Goal: Find contact information: Find contact information

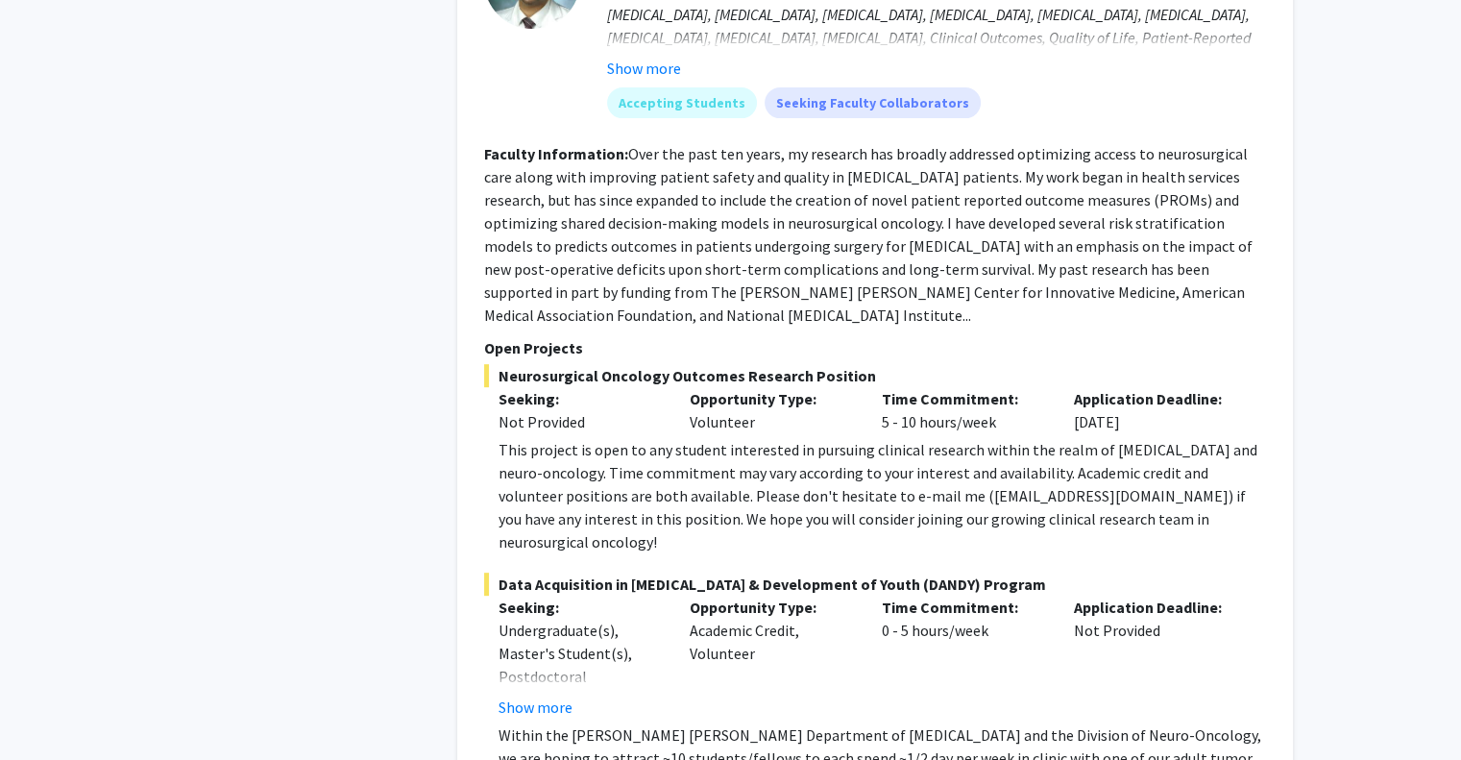
scroll to position [7993, 0]
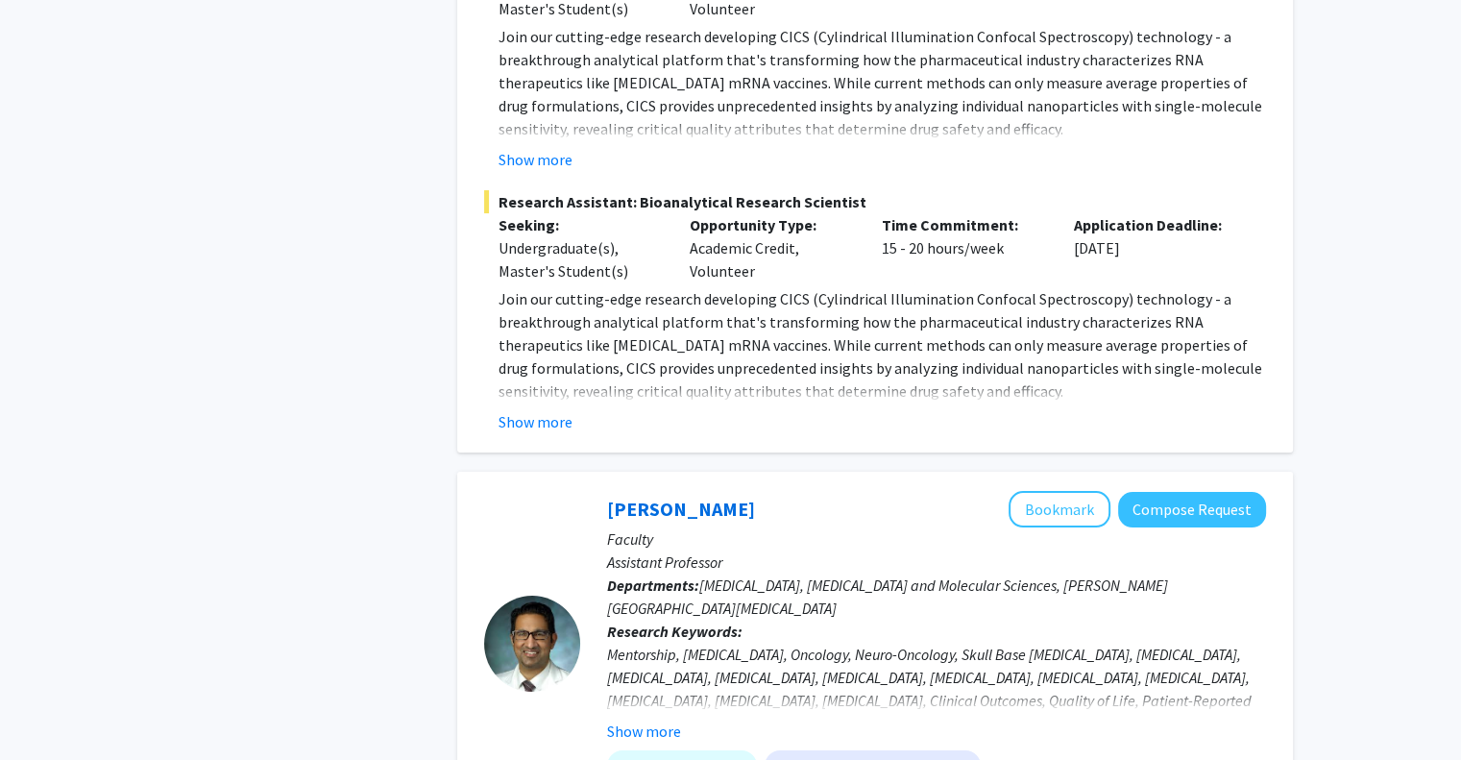
scroll to position [7571, 0]
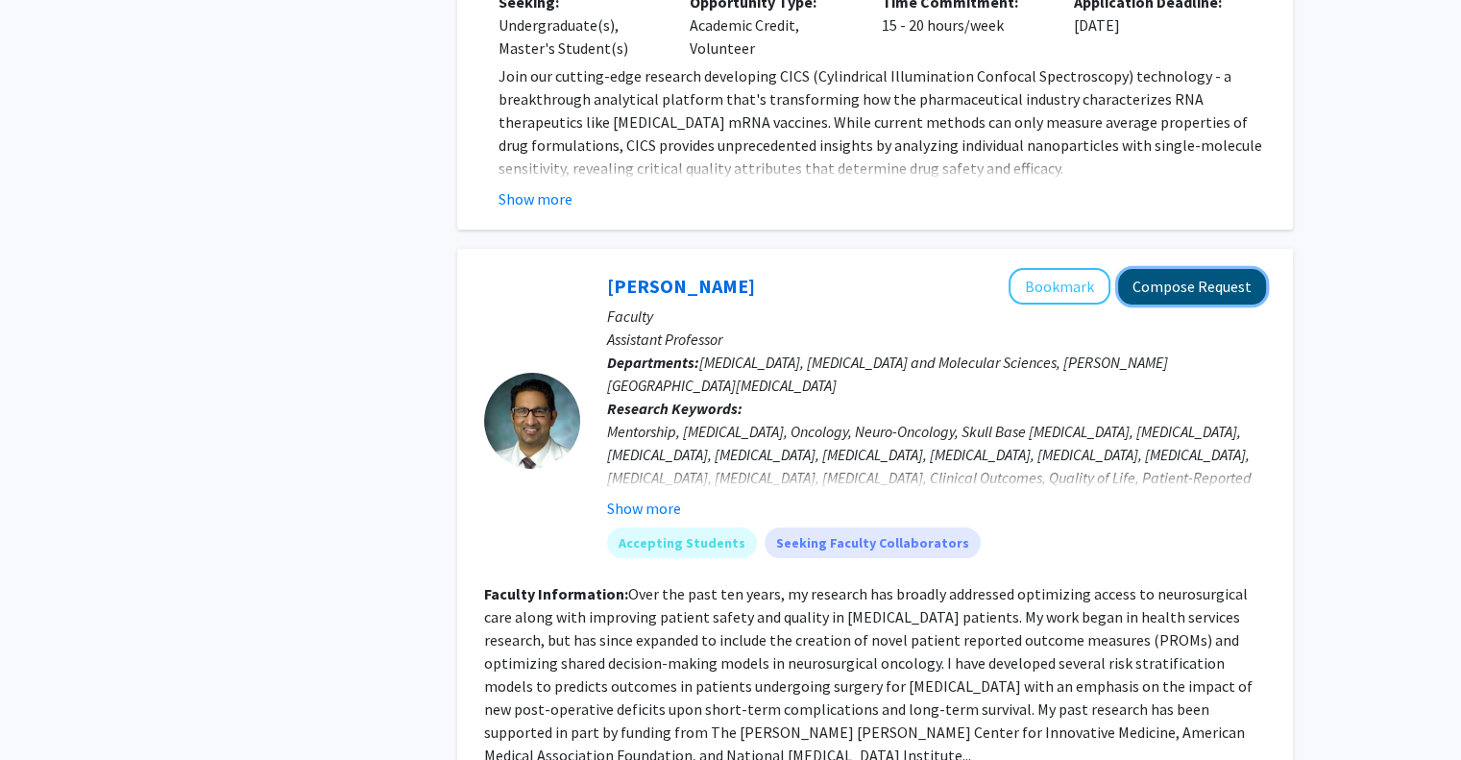
click at [1160, 269] on button "Compose Request" at bounding box center [1192, 287] width 148 height 36
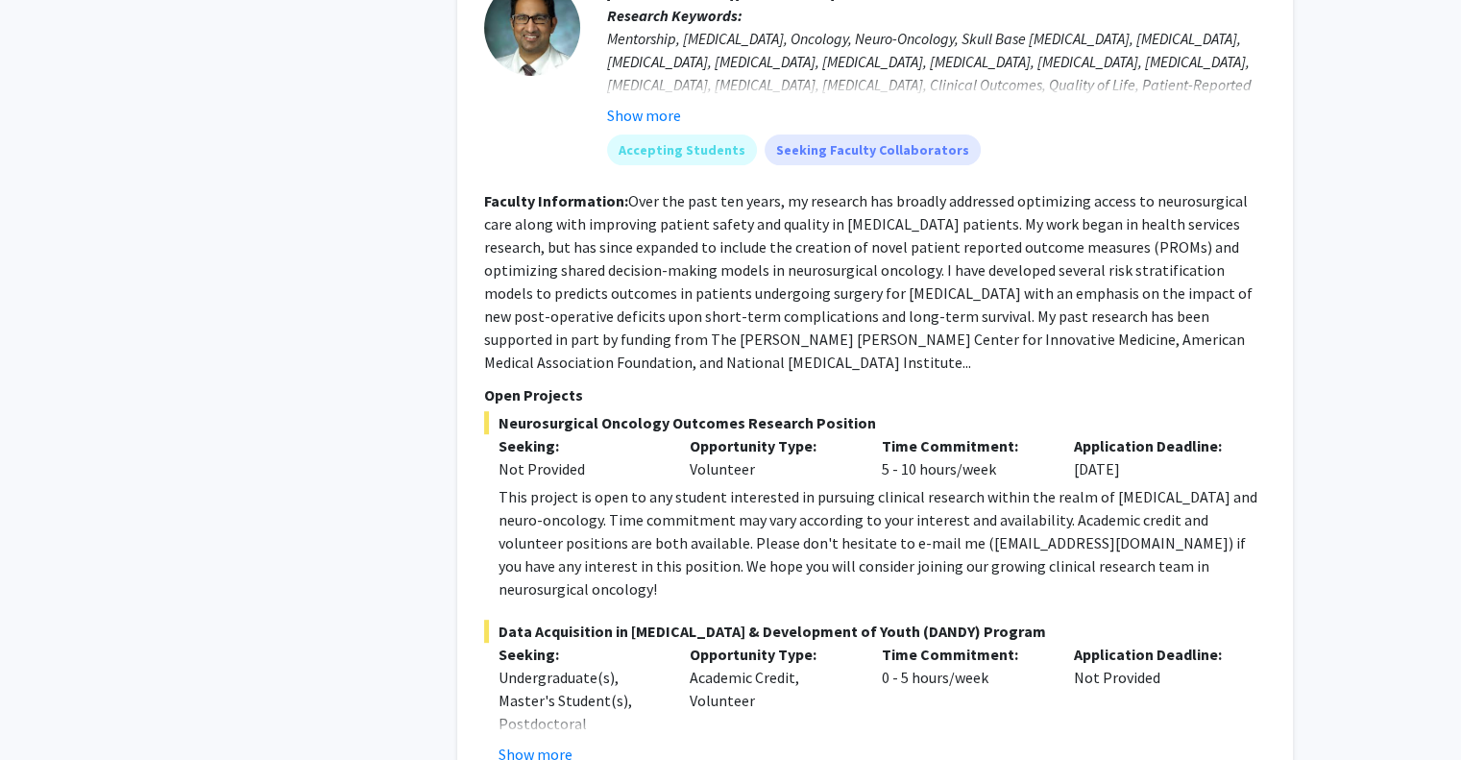
scroll to position [7954, 0]
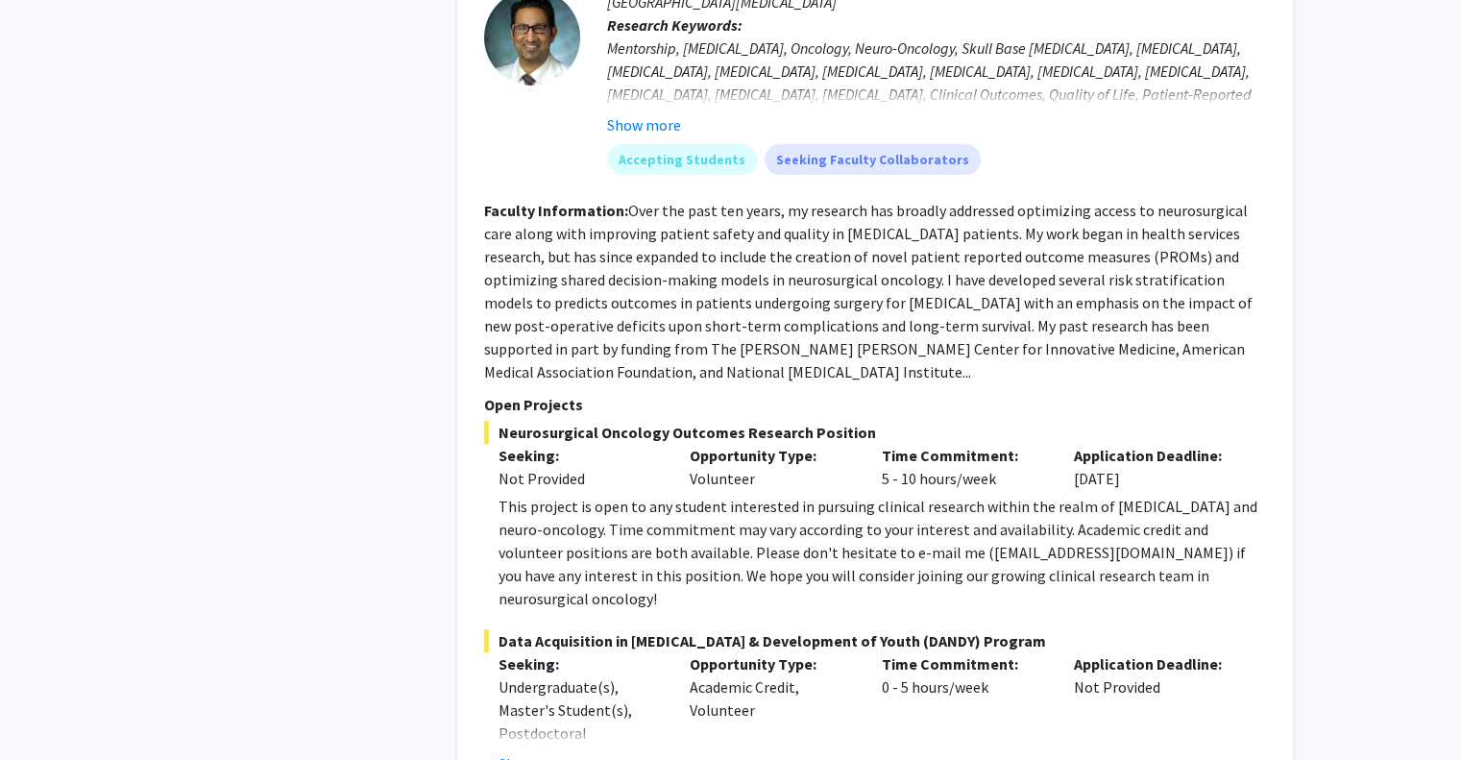
click at [551, 752] on button "Show more" at bounding box center [536, 763] width 74 height 23
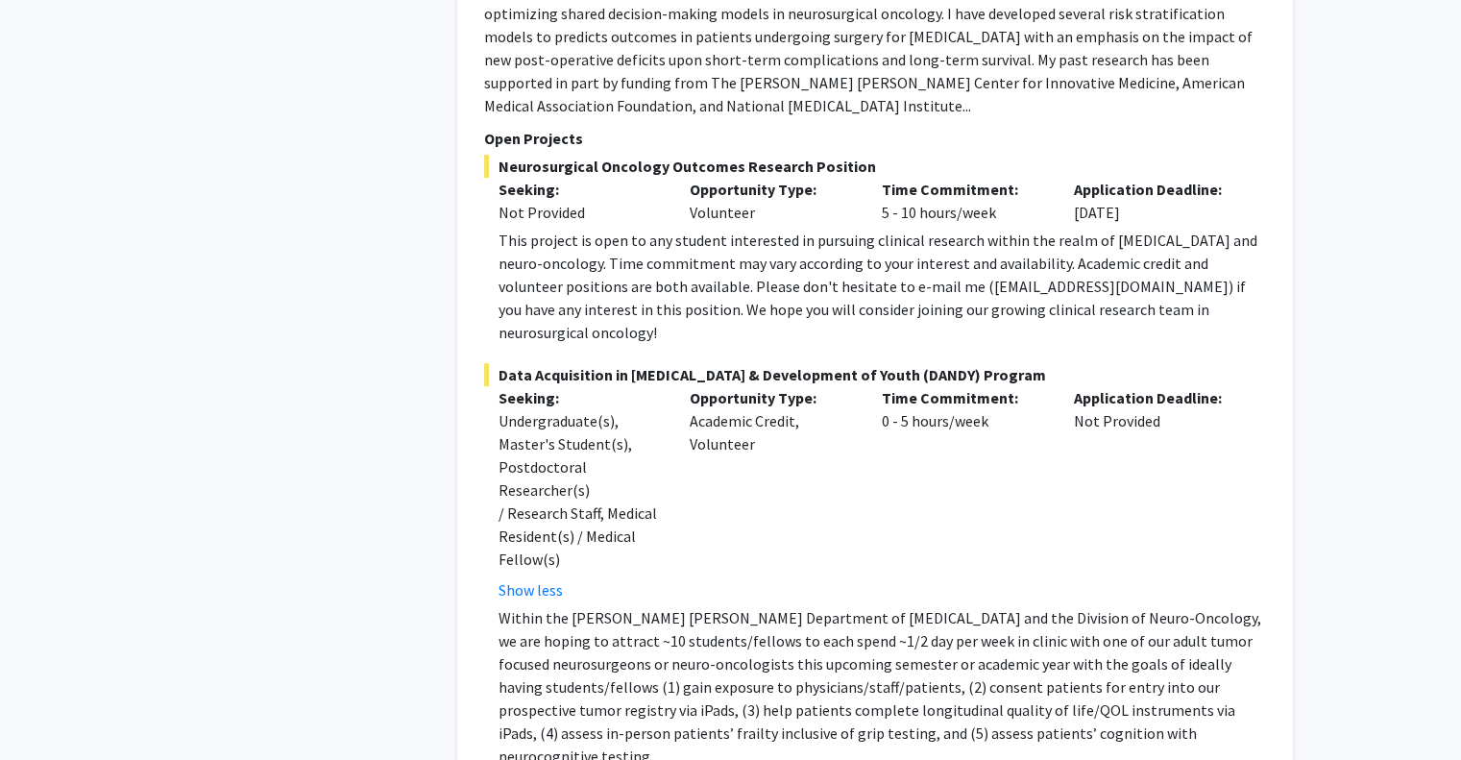
scroll to position [8240, 0]
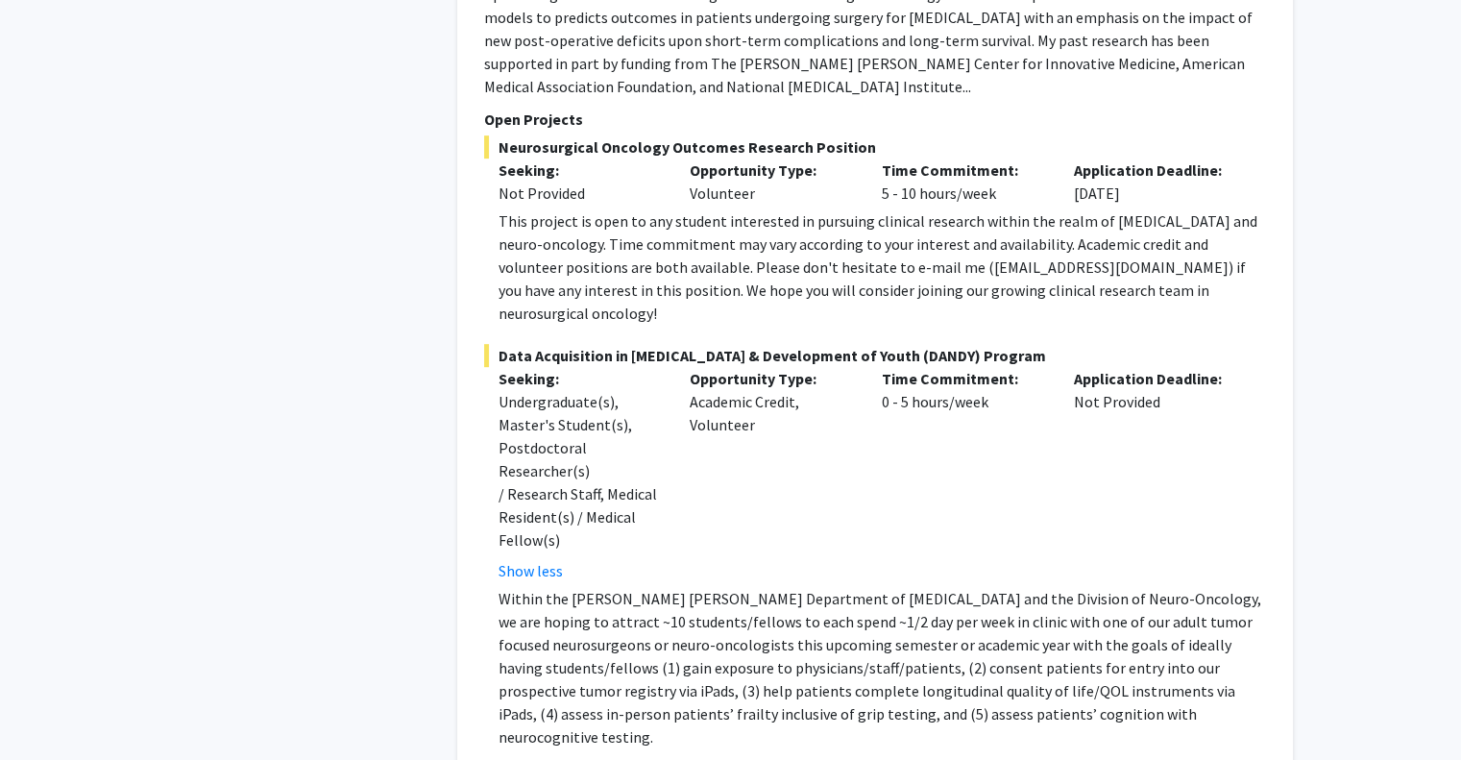
drag, startPoint x: 813, startPoint y: 640, endPoint x: 906, endPoint y: 641, distance: 93.2
copy p "[EMAIL_ADDRESS][DOMAIN_NAME]"
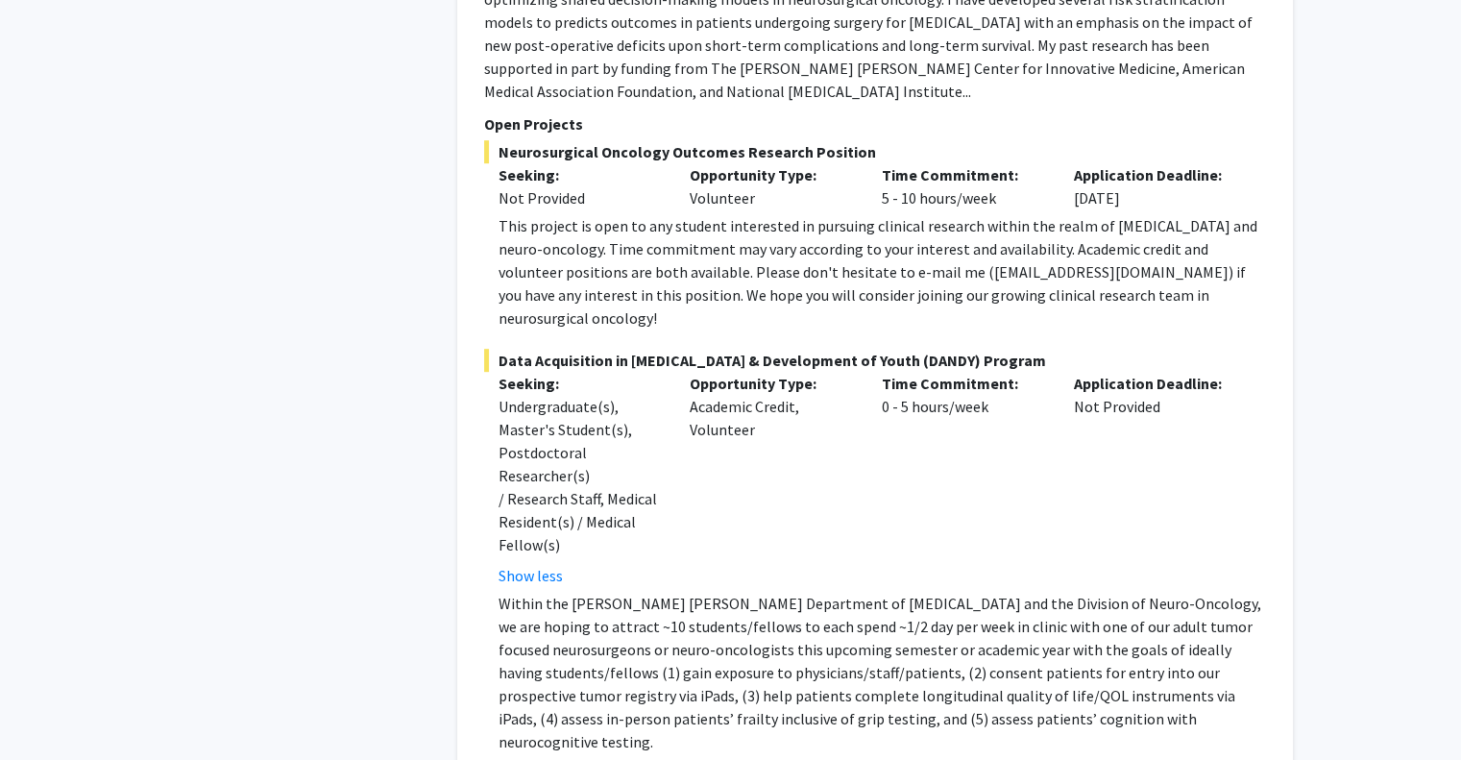
scroll to position [8226, 0]
